Goal: Task Accomplishment & Management: Complete application form

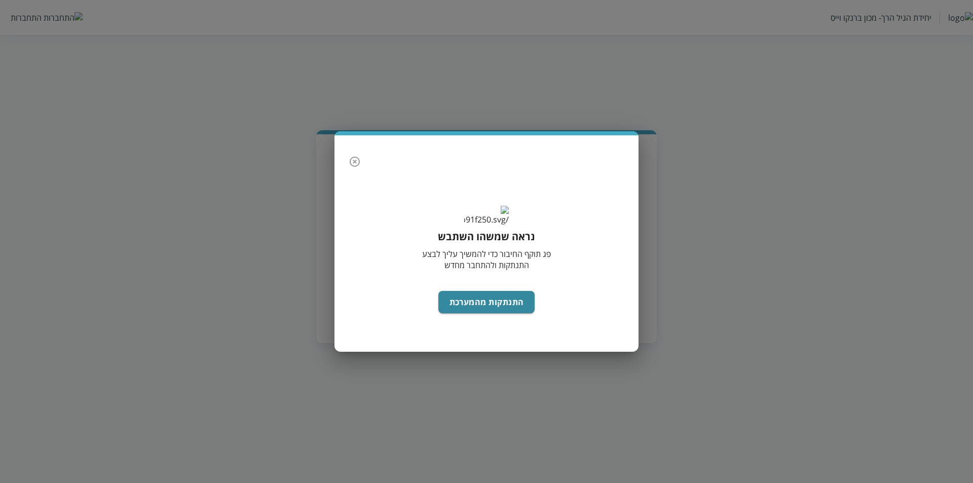
click at [352, 151] on button "button" at bounding box center [354, 161] width 20 height 20
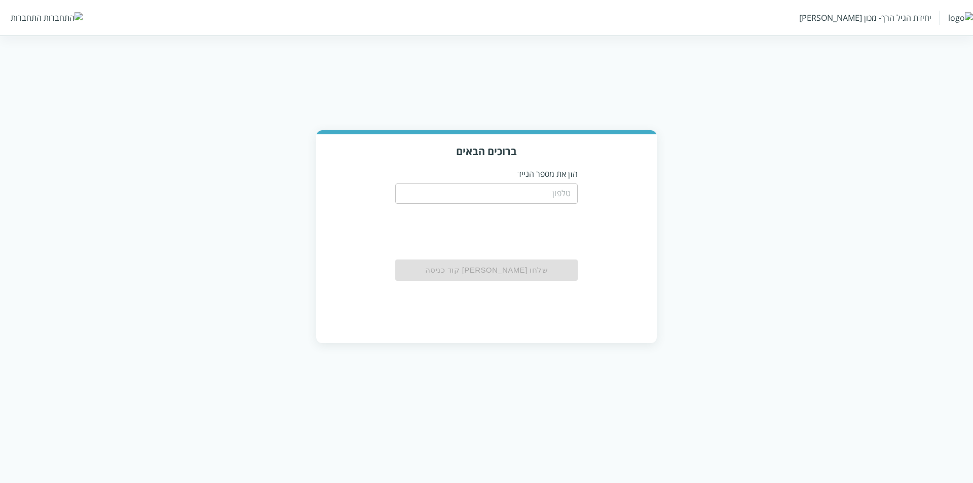
click at [550, 199] on input "tel" at bounding box center [486, 193] width 182 height 20
click at [545, 193] on input "0500412222" at bounding box center [486, 193] width 182 height 20
drag, startPoint x: 540, startPoint y: 195, endPoint x: 702, endPoint y: 218, distance: 163.8
click at [702, 218] on div "ברוכים הבאים הזן את מספר הנייד 0500412222 ​ שלחו [PERSON_NAME] קוד כניסה" at bounding box center [486, 236] width 973 height 213
click at [550, 202] on input "0500412222" at bounding box center [486, 193] width 182 height 20
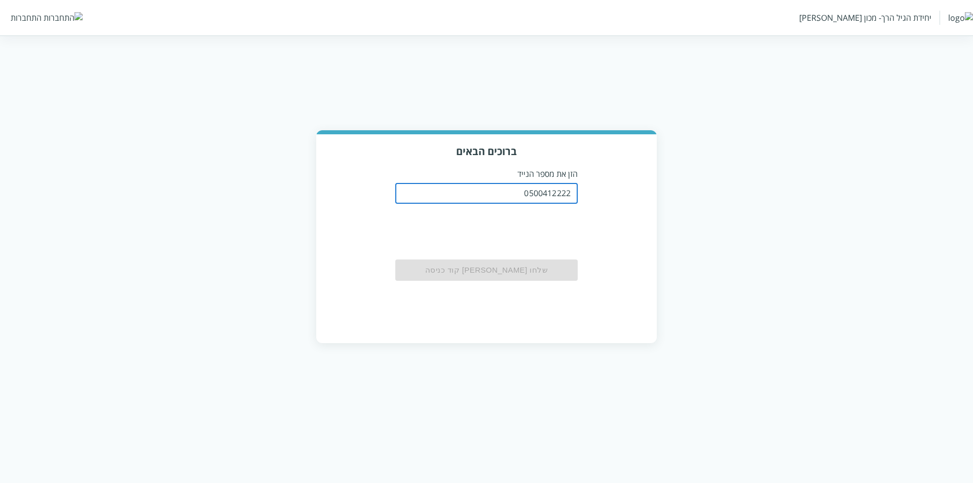
drag, startPoint x: 539, startPoint y: 194, endPoint x: 750, endPoint y: 241, distance: 216.6
click at [750, 241] on div "ברוכים הבאים הזן את מספר הנייד 0500412222 ​ שלחו [PERSON_NAME] קוד כניסה" at bounding box center [486, 236] width 973 height 213
type input "0504122222"
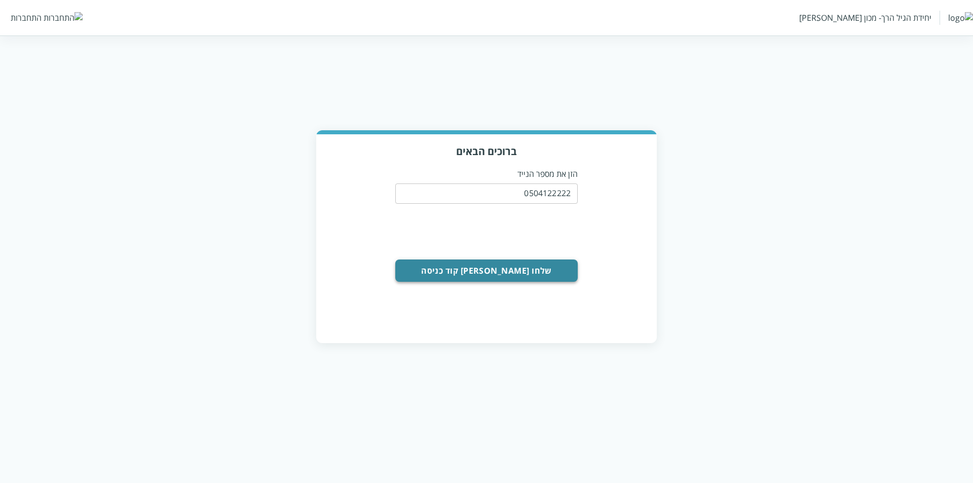
click at [526, 277] on button "שלחו [PERSON_NAME] קוד כניסה" at bounding box center [486, 270] width 182 height 22
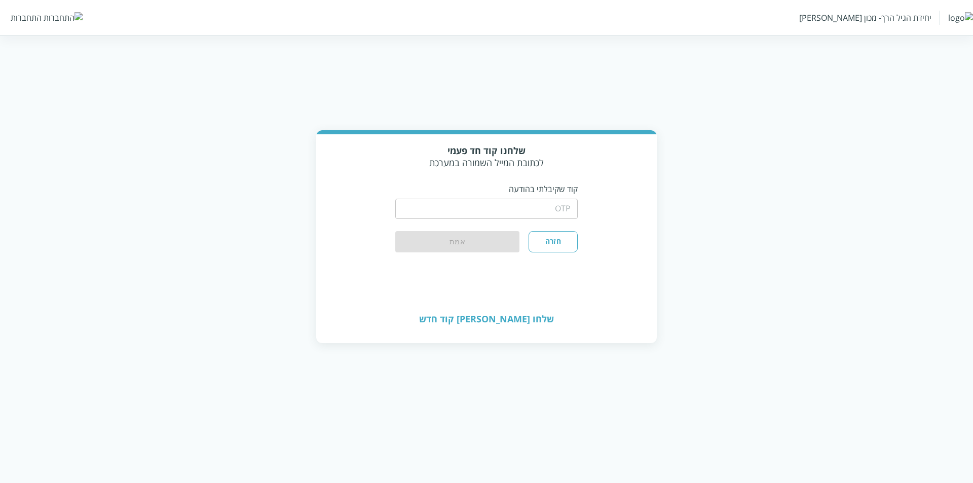
click at [452, 216] on input "string" at bounding box center [486, 209] width 182 height 20
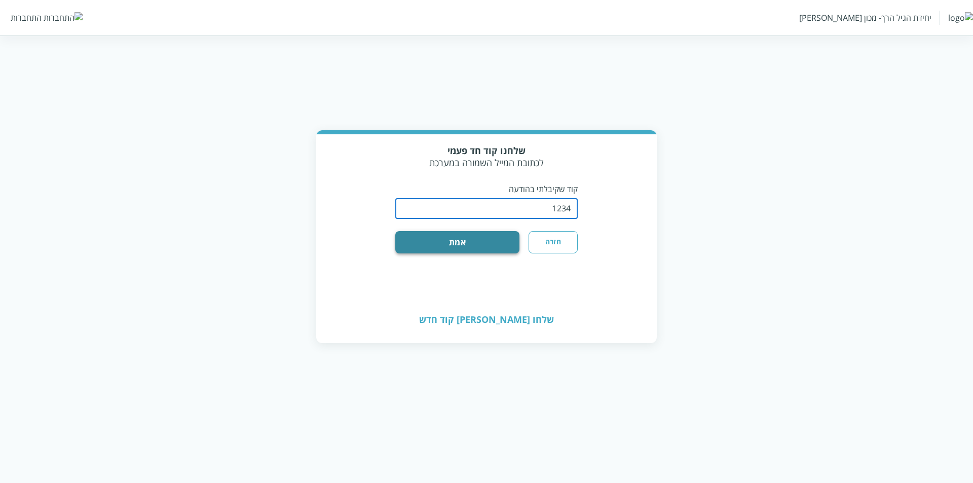
type input "1234"
click at [395, 231] on button "אמת" at bounding box center [457, 242] width 124 height 22
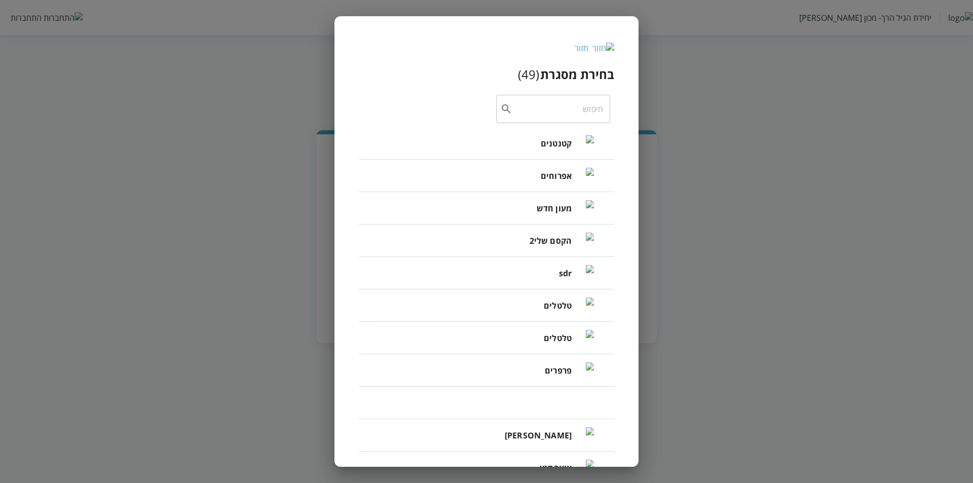
click at [518, 368] on li "פרפרים" at bounding box center [486, 370] width 255 height 32
